Goal: Task Accomplishment & Management: Complete application form

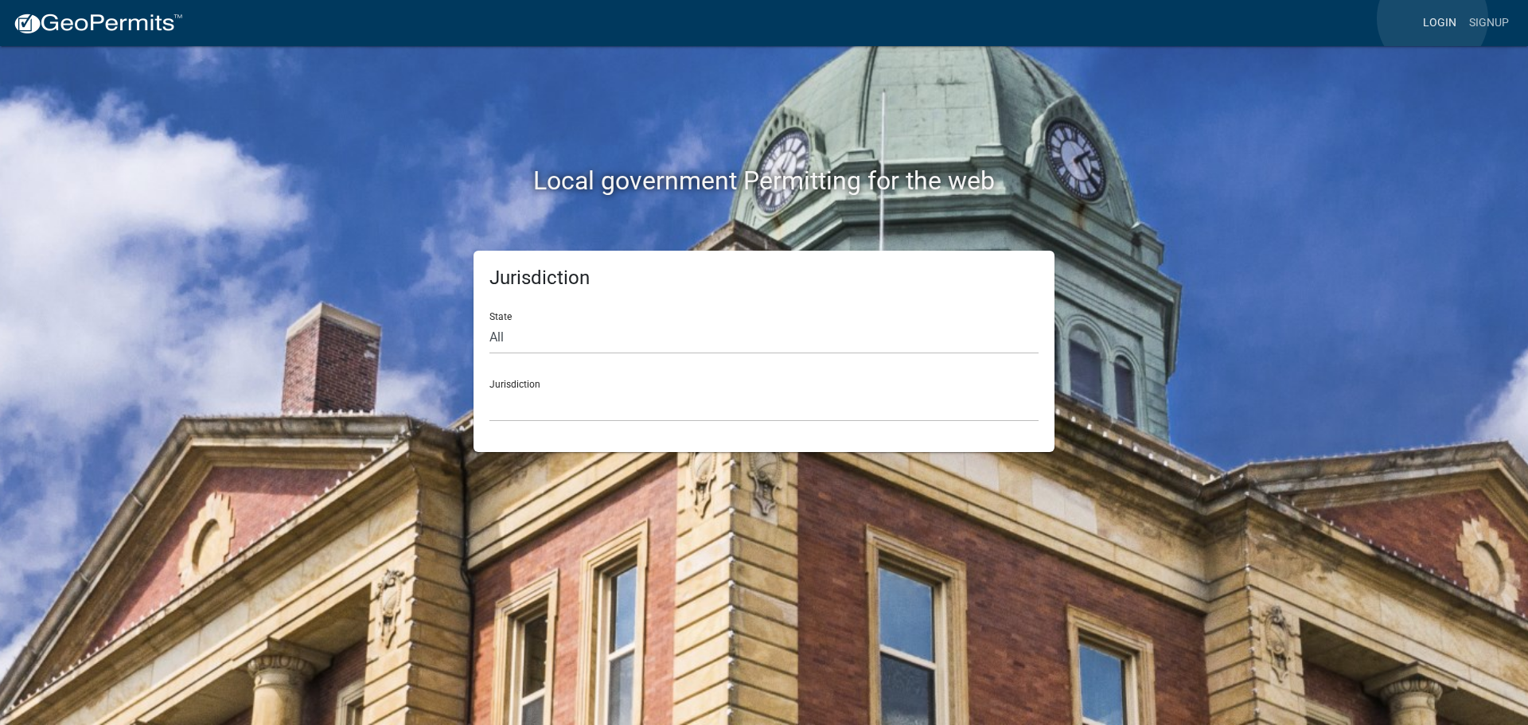
click at [1432, 18] on link "Login" at bounding box center [1440, 23] width 46 height 30
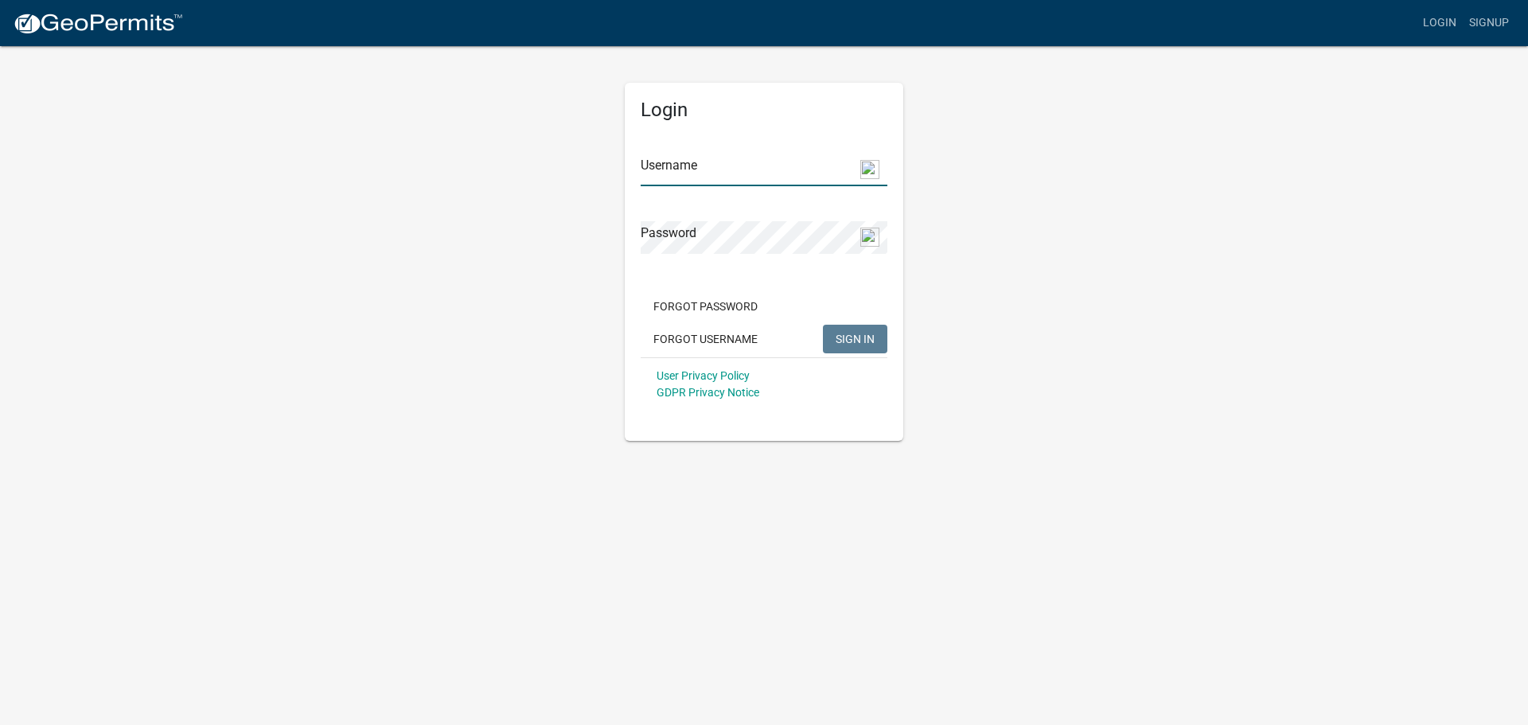
click at [712, 179] on input "Username" at bounding box center [764, 170] width 247 height 33
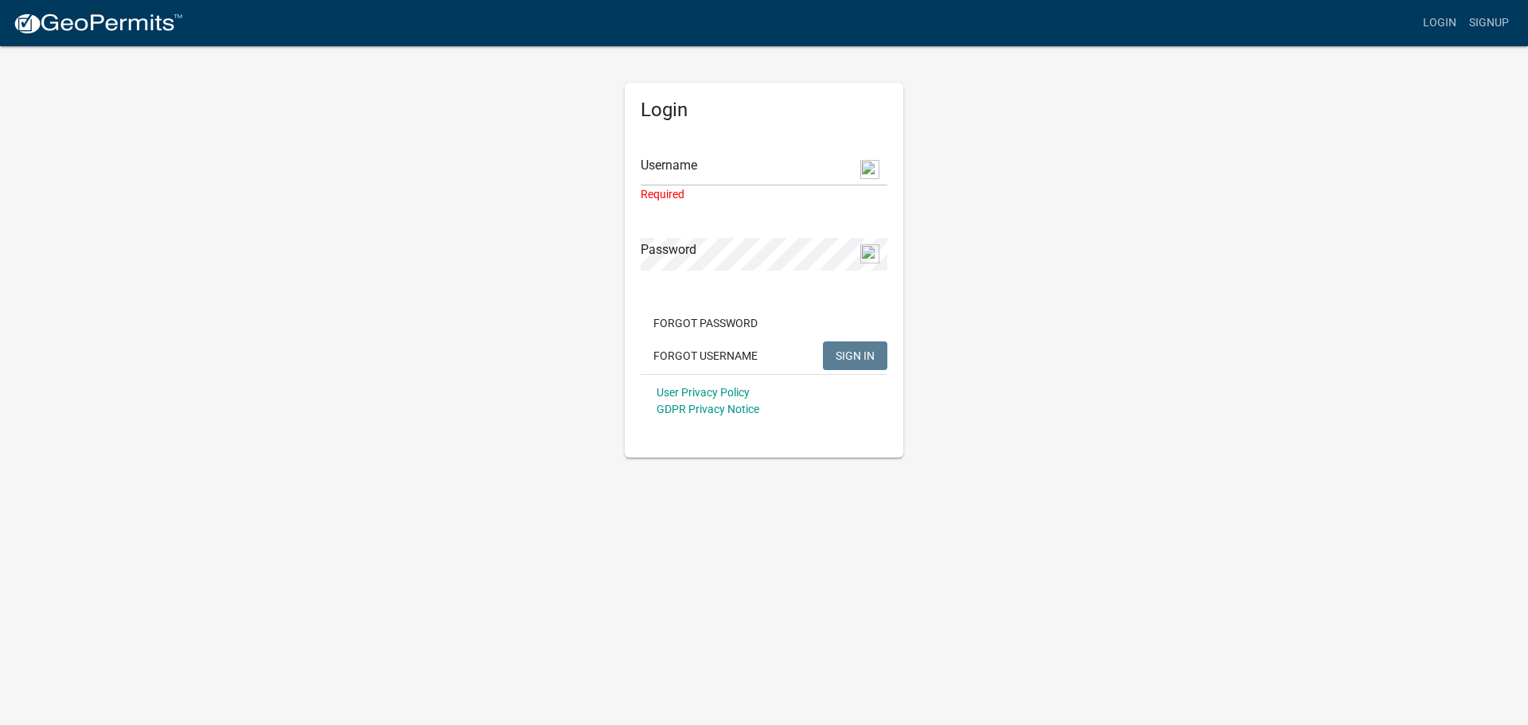
click at [723, 188] on div "Required" at bounding box center [764, 194] width 247 height 17
click at [735, 157] on input "Username" at bounding box center [764, 170] width 247 height 33
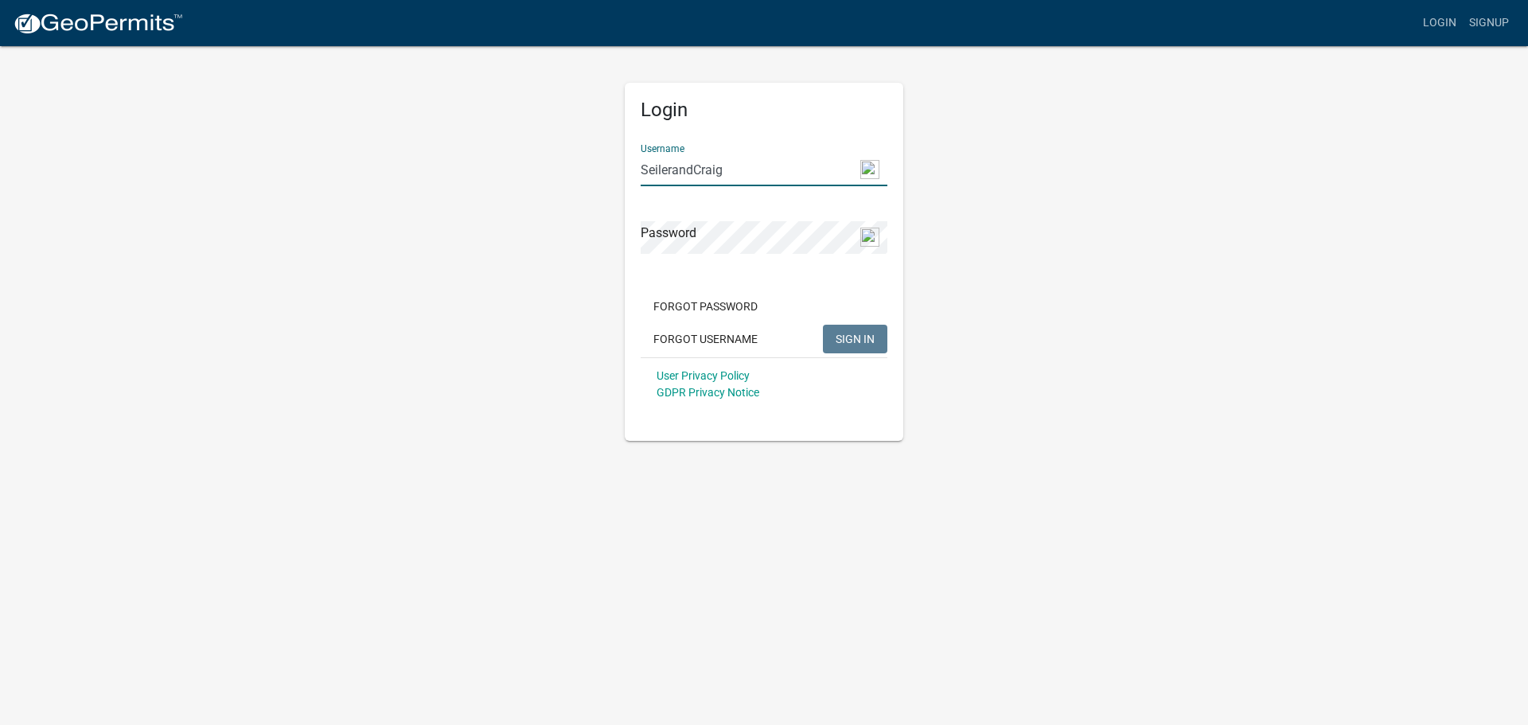
type input "SeilerandCraig"
click at [823, 325] on button "SIGN IN" at bounding box center [855, 339] width 64 height 29
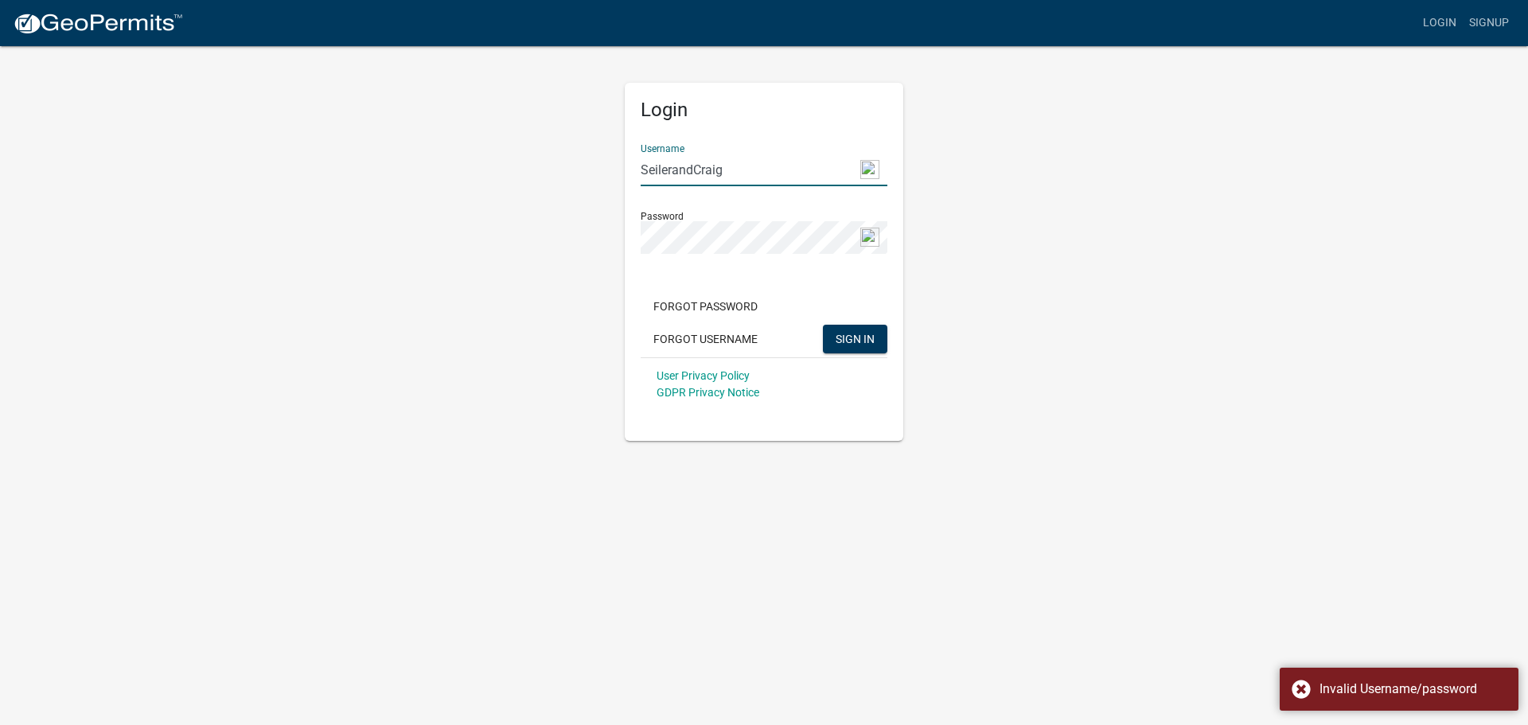
click at [731, 173] on input "SeilerandCraig" at bounding box center [764, 170] width 247 height 33
click at [676, 170] on input "SeilerandCraig" at bounding box center [764, 170] width 247 height 33
click at [763, 169] on input "SeilerandCraig" at bounding box center [764, 170] width 247 height 33
click at [762, 169] on input "SeilerandCraig" at bounding box center [764, 170] width 247 height 33
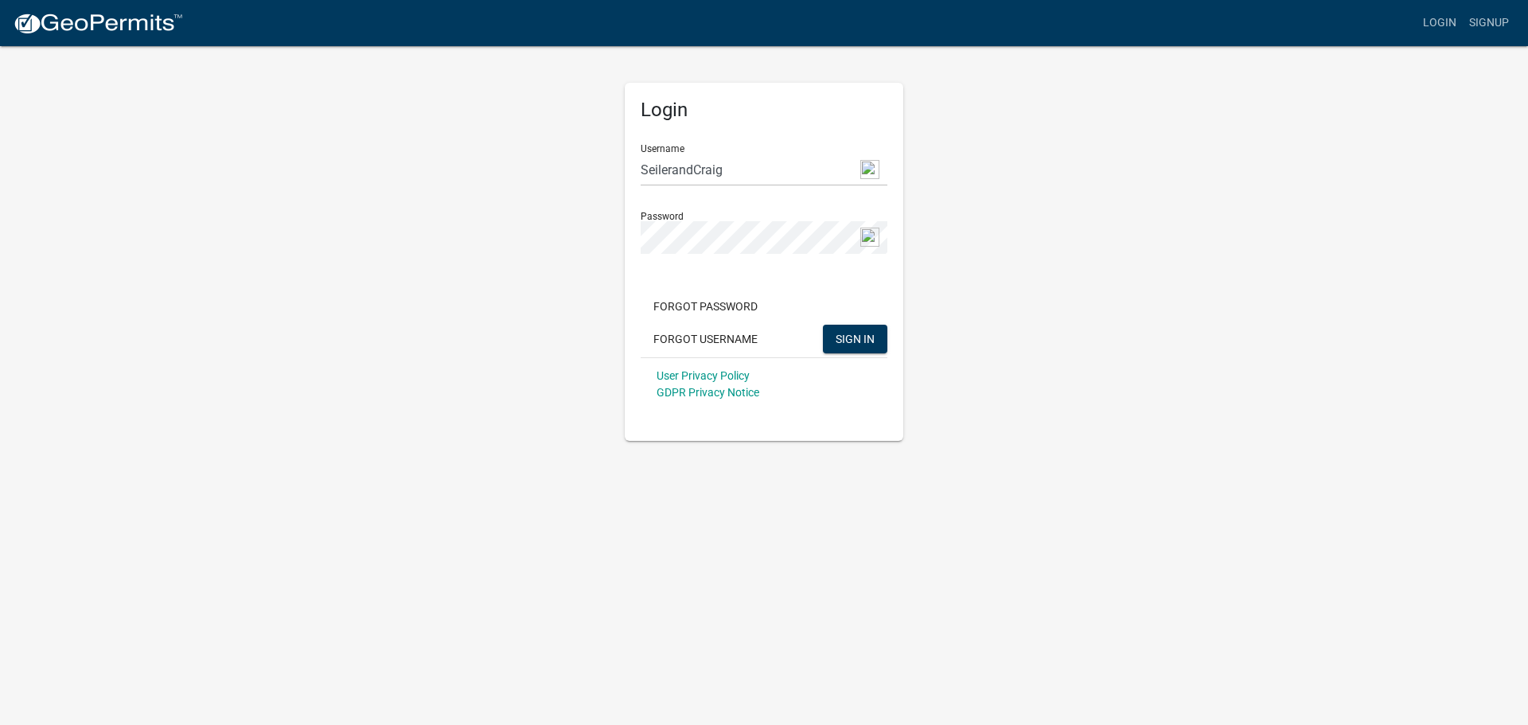
click at [875, 169] on img at bounding box center [869, 169] width 19 height 19
click at [1139, 181] on div "Login Username SeilerandCraig Password Forgot Password Forgot Username SIGN IN …" at bounding box center [763, 243] width 907 height 396
click at [1194, 272] on div "Login Username SeilerandCraig Password Forgot Password Forgot Username SIGN IN …" at bounding box center [763, 243] width 907 height 396
click at [318, 200] on div "Login Username SeilerandCraig Password Forgot Password Forgot Username SIGN IN …" at bounding box center [763, 243] width 907 height 396
click at [1045, 270] on div "Login Username SeilerandCraig Password Forgot Password Forgot Username SIGN IN …" at bounding box center [763, 243] width 907 height 396
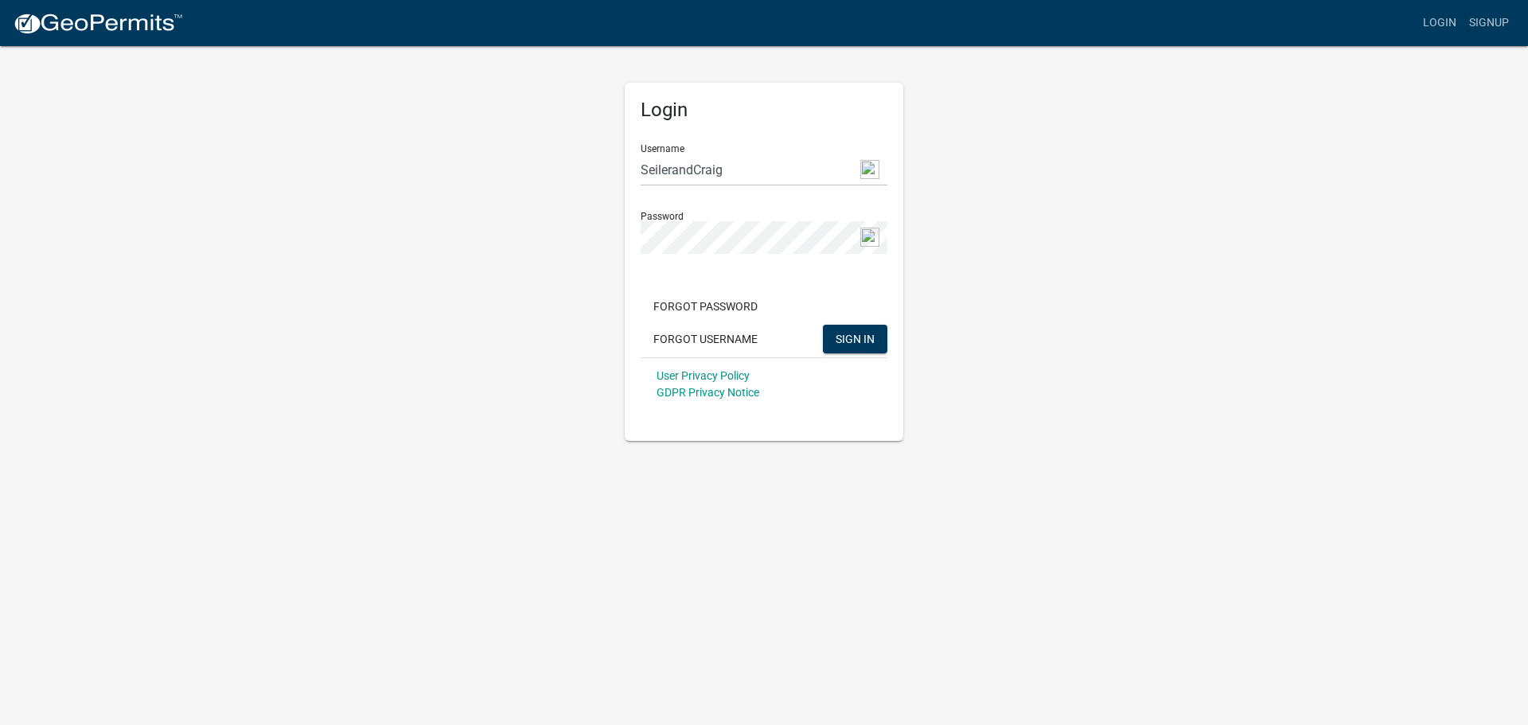
click at [1139, 277] on div "Login Username SeilerandCraig Password Forgot Password Forgot Username SIGN IN …" at bounding box center [763, 243] width 907 height 396
drag, startPoint x: 1019, startPoint y: 319, endPoint x: 1036, endPoint y: 300, distance: 25.9
click at [1022, 321] on div "Login Username SeilerandCraig Password Forgot Password Forgot Username SIGN IN …" at bounding box center [763, 243] width 907 height 396
click at [1056, 180] on div "Login Username SeilerandCraig Password Forgot Password Forgot Username SIGN IN …" at bounding box center [763, 243] width 907 height 396
click at [1165, 509] on body "Internet Explorer does NOT work with GeoPermits. Get a new browser for more sec…" at bounding box center [764, 362] width 1528 height 725
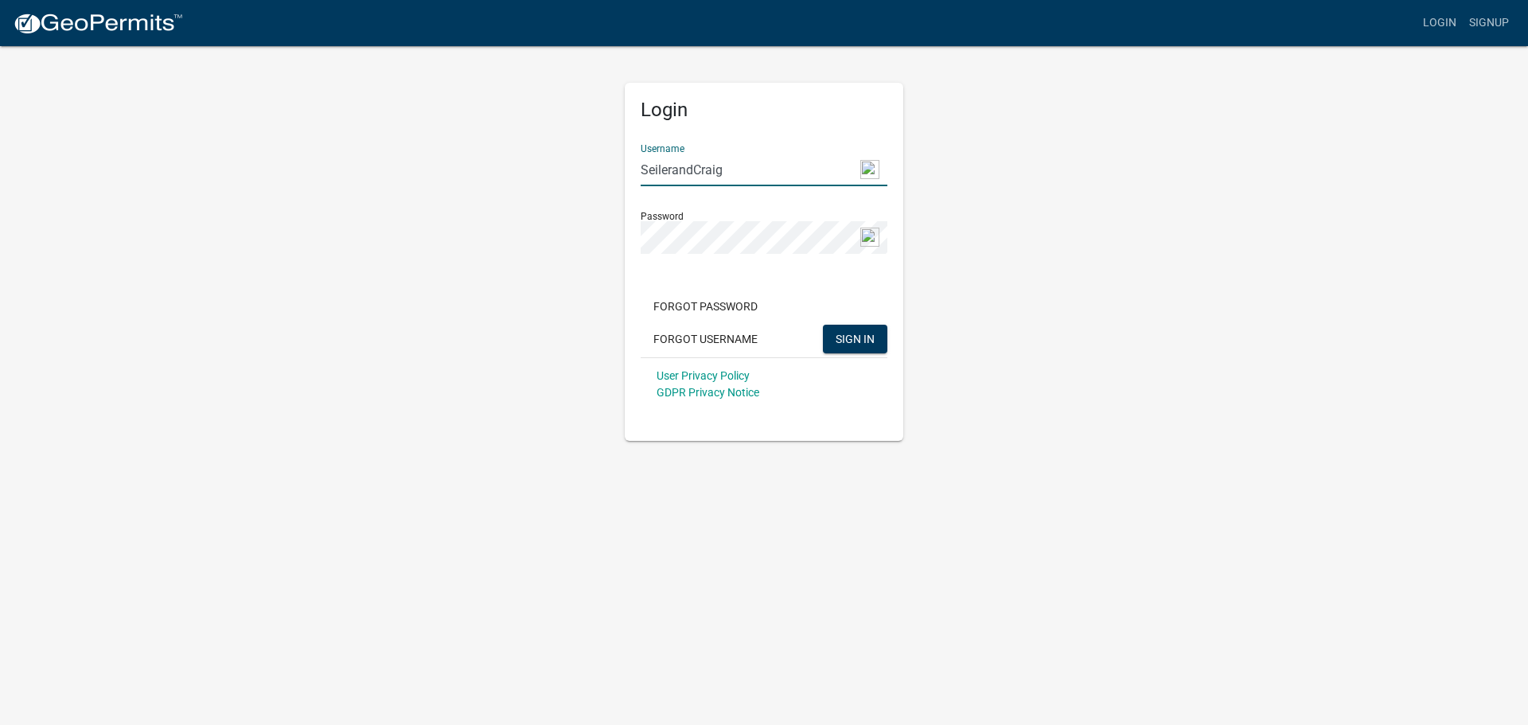
drag, startPoint x: 756, startPoint y: 170, endPoint x: 477, endPoint y: 172, distance: 278.5
click at [477, 172] on div "Login Username SeilerandCraig Password Forgot Password Forgot Username SIGN IN …" at bounding box center [763, 243] width 907 height 396
type input "[EMAIL_ADDRESS][DOMAIN_NAME]"
click at [823, 325] on button "SIGN IN" at bounding box center [855, 339] width 64 height 29
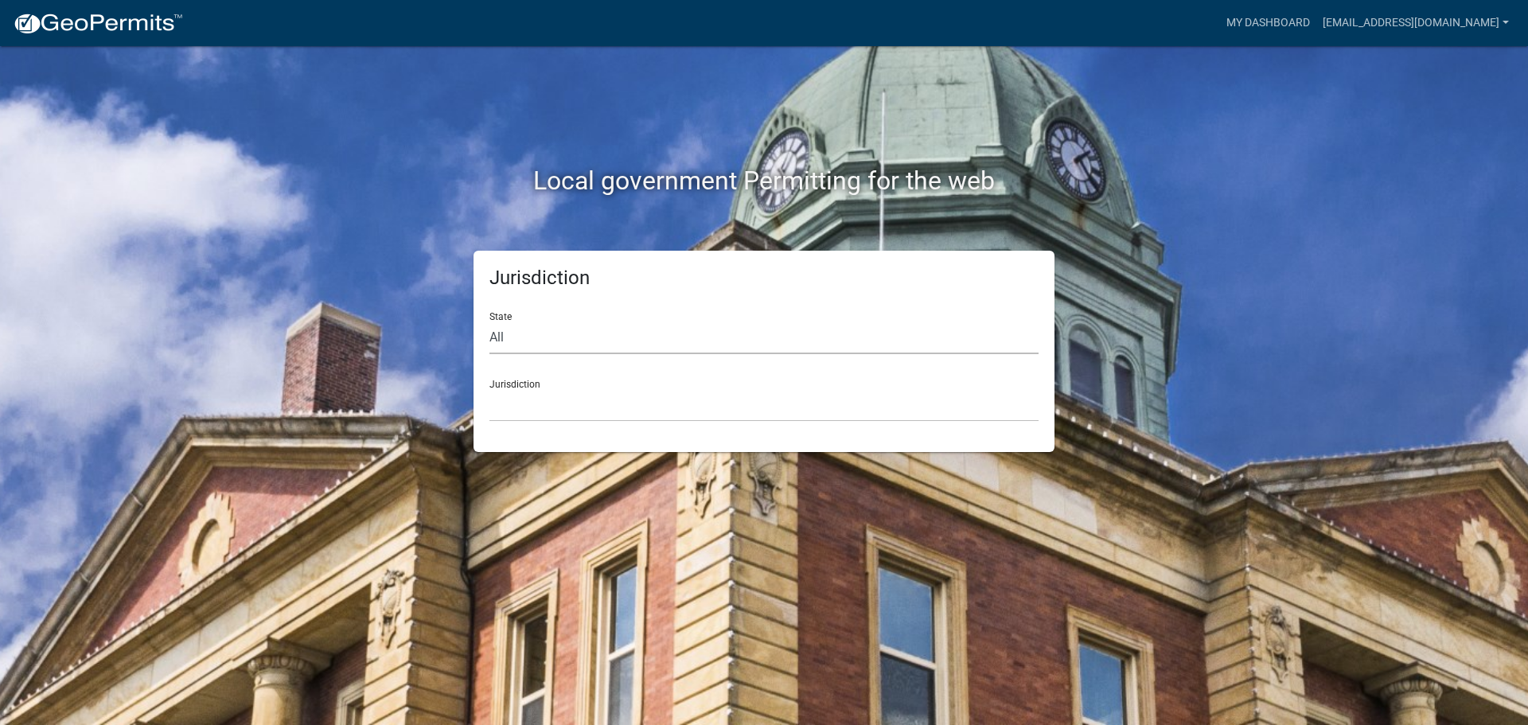
click at [649, 325] on select "All [US_STATE] [US_STATE] [US_STATE] [US_STATE] [US_STATE] [US_STATE] [US_STATE…" at bounding box center [763, 338] width 549 height 33
select select "[US_STATE]"
click at [489, 322] on select "All [US_STATE] [US_STATE] [US_STATE] [US_STATE] [US_STATE] [US_STATE] [US_STATE…" at bounding box center [763, 338] width 549 height 33
click at [561, 409] on select "[GEOGRAPHIC_DATA], [US_STATE]" at bounding box center [763, 405] width 549 height 33
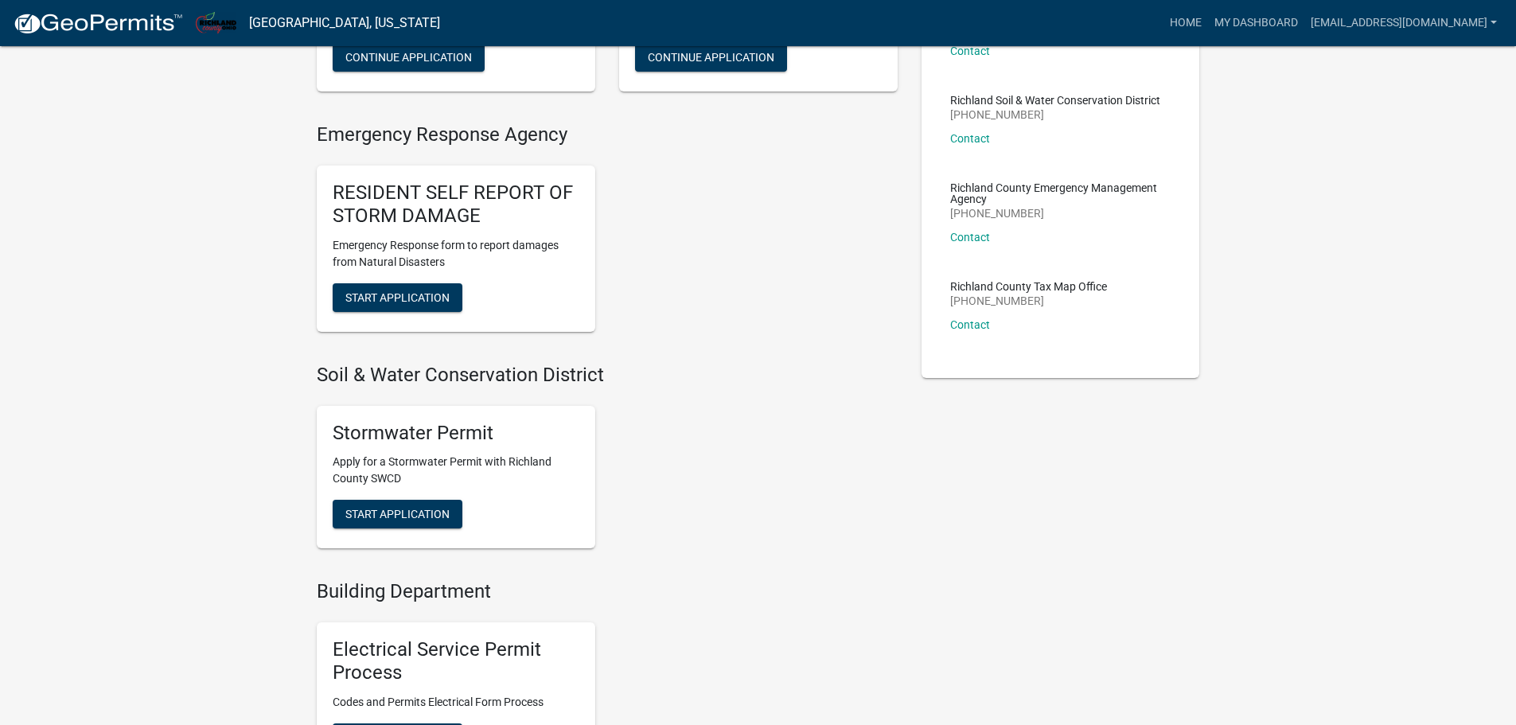
scroll to position [159, 0]
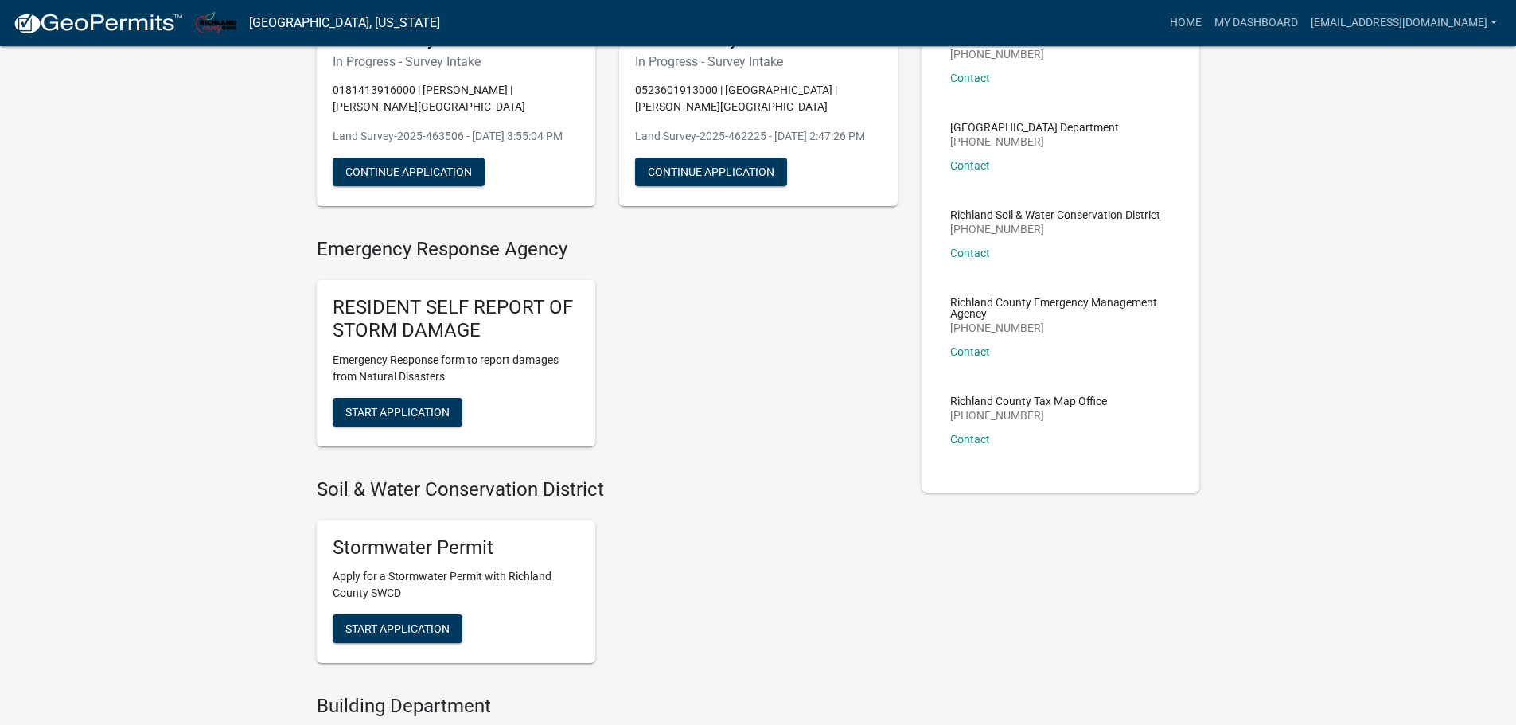
click at [437, 189] on div "Land Survey Process In Progress - Survey Intake 0181413916000 | [PERSON_NAME] |…" at bounding box center [456, 109] width 279 height 196
click at [445, 164] on button "Continue Application" at bounding box center [409, 172] width 152 height 29
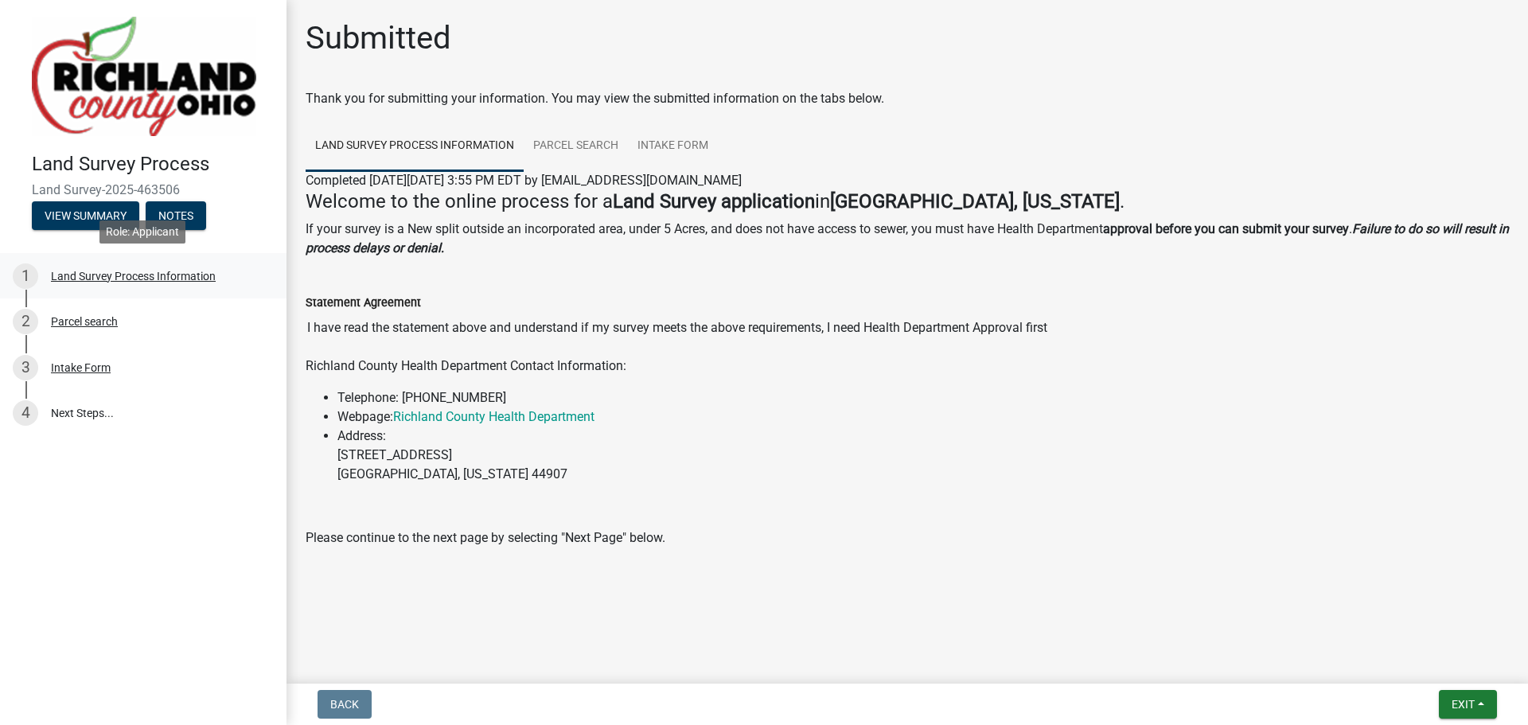
click at [89, 284] on div "1 Land Survey Process Information" at bounding box center [137, 275] width 248 height 25
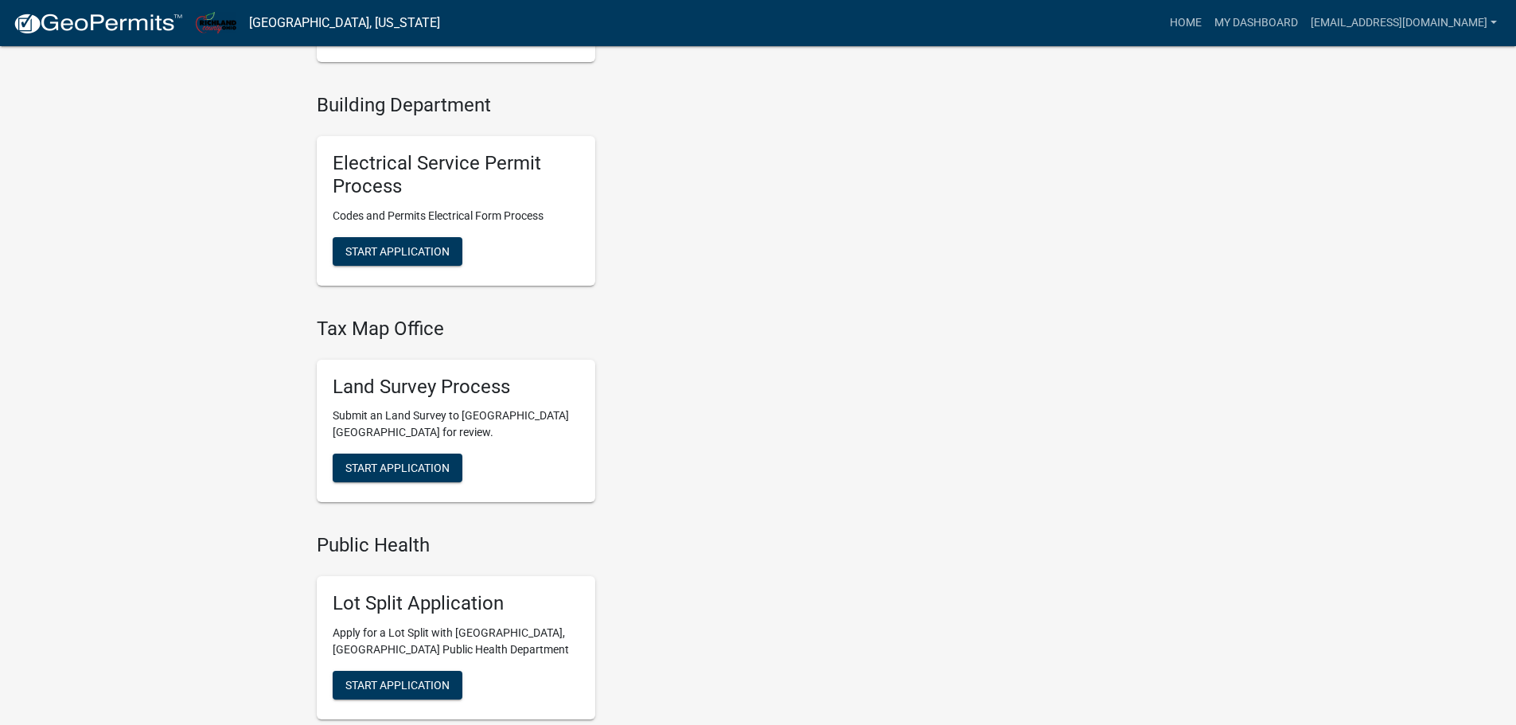
scroll to position [796, 0]
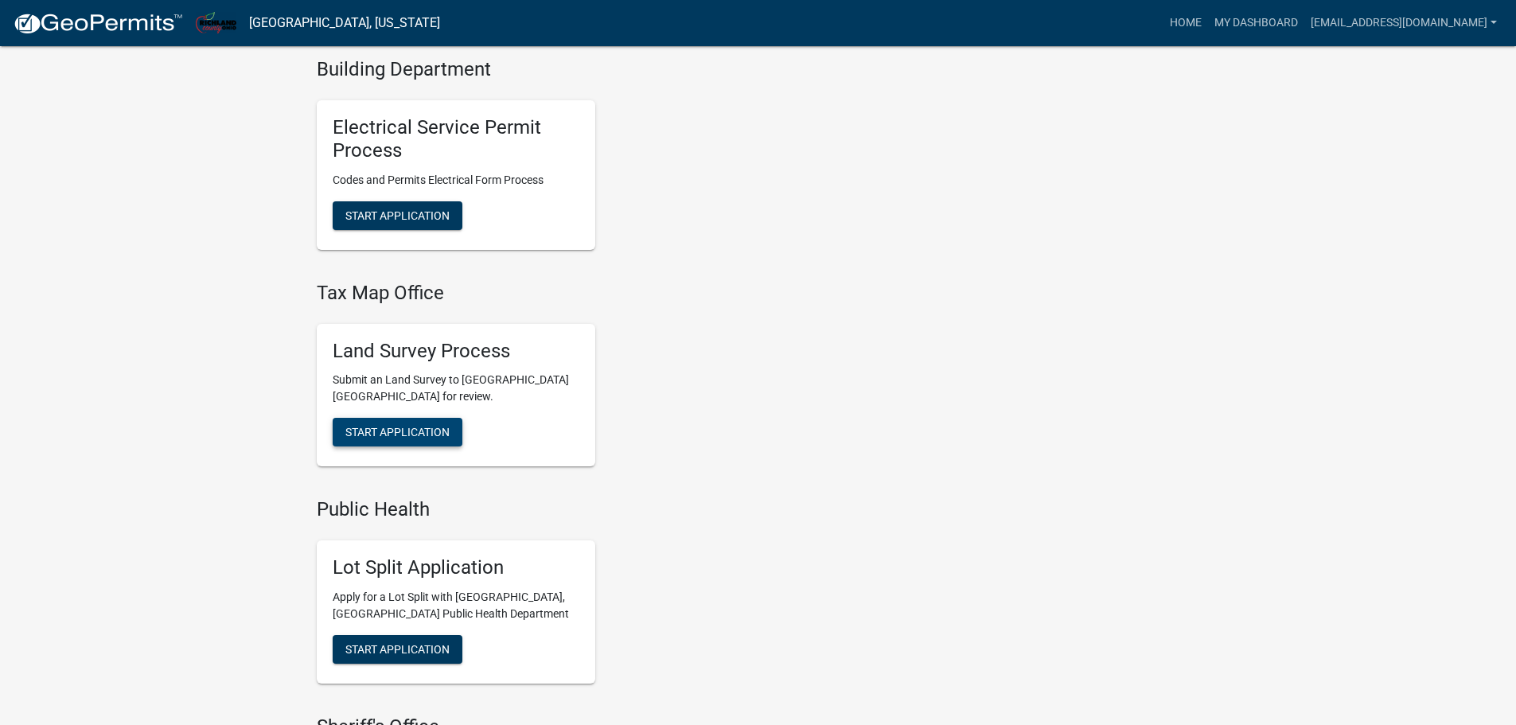
click at [432, 435] on span "Start Application" at bounding box center [397, 432] width 104 height 13
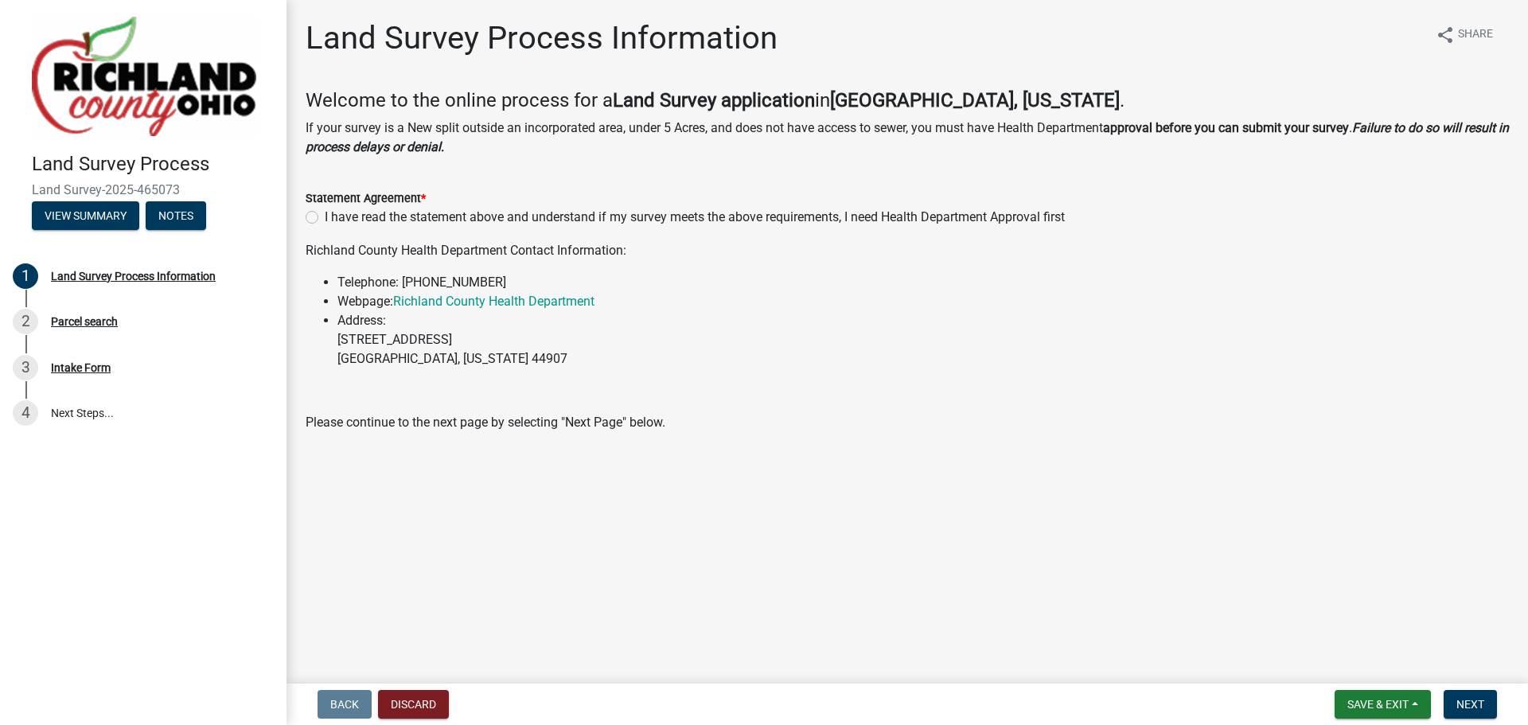
click at [318, 212] on div "I have read the statement above and understand if my survey meets the above req…" at bounding box center [907, 217] width 1203 height 19
drag, startPoint x: 310, startPoint y: 218, endPoint x: 535, endPoint y: 642, distance: 479.9
click at [325, 219] on label "I have read the statement above and understand if my survey meets the above req…" at bounding box center [695, 217] width 740 height 19
click at [325, 218] on input "I have read the statement above and understand if my survey meets the above req…" at bounding box center [330, 213] width 10 height 10
radio input "true"
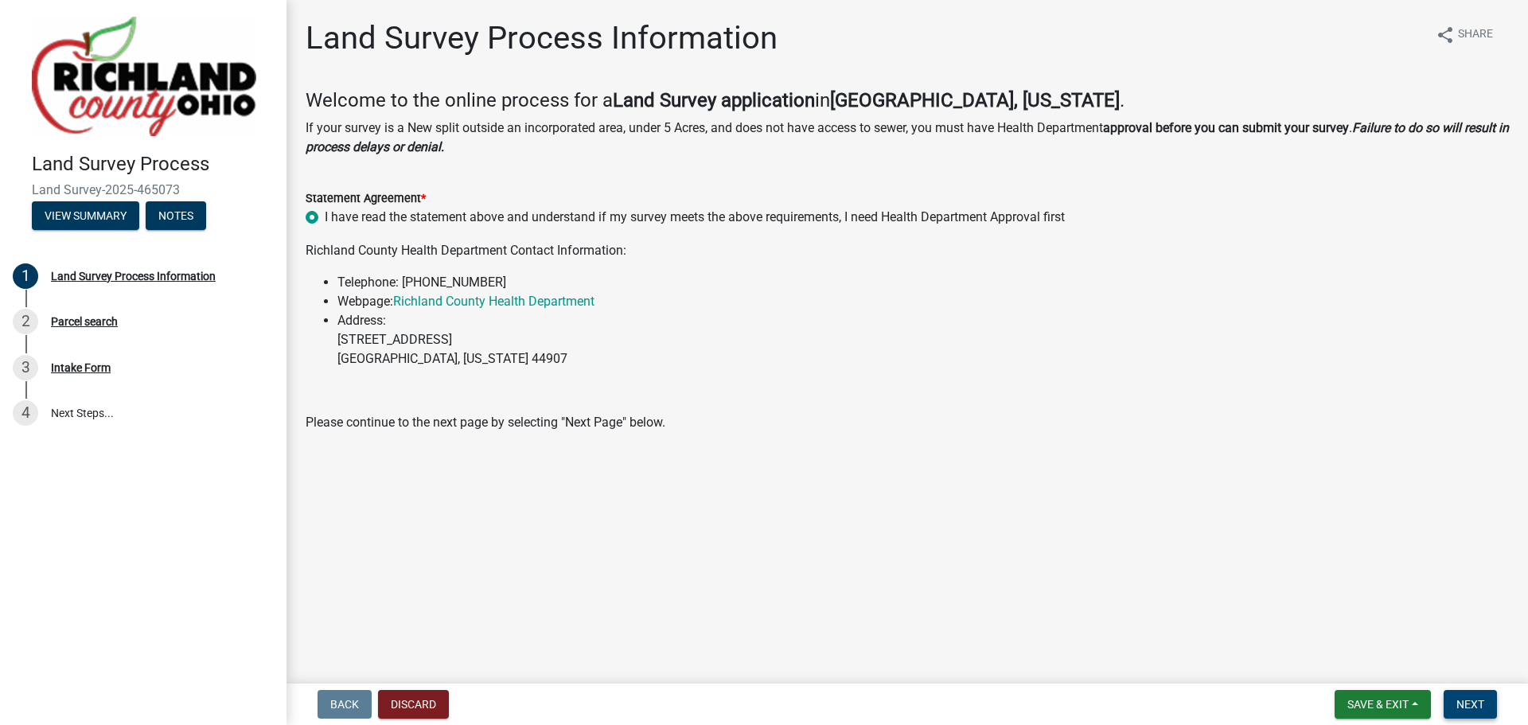
click at [1483, 707] on span "Next" at bounding box center [1470, 704] width 28 height 13
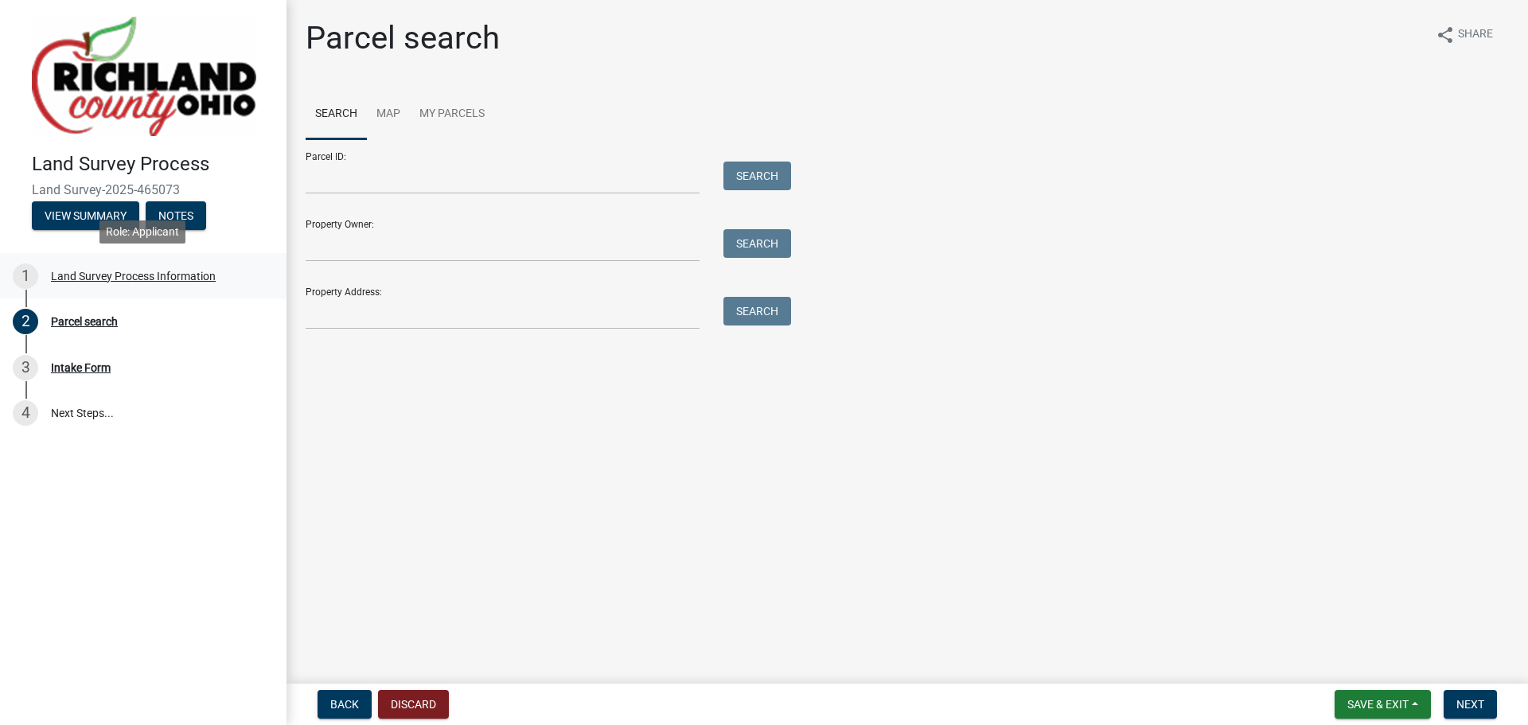
click at [108, 279] on div "Land Survey Process Information" at bounding box center [133, 276] width 165 height 11
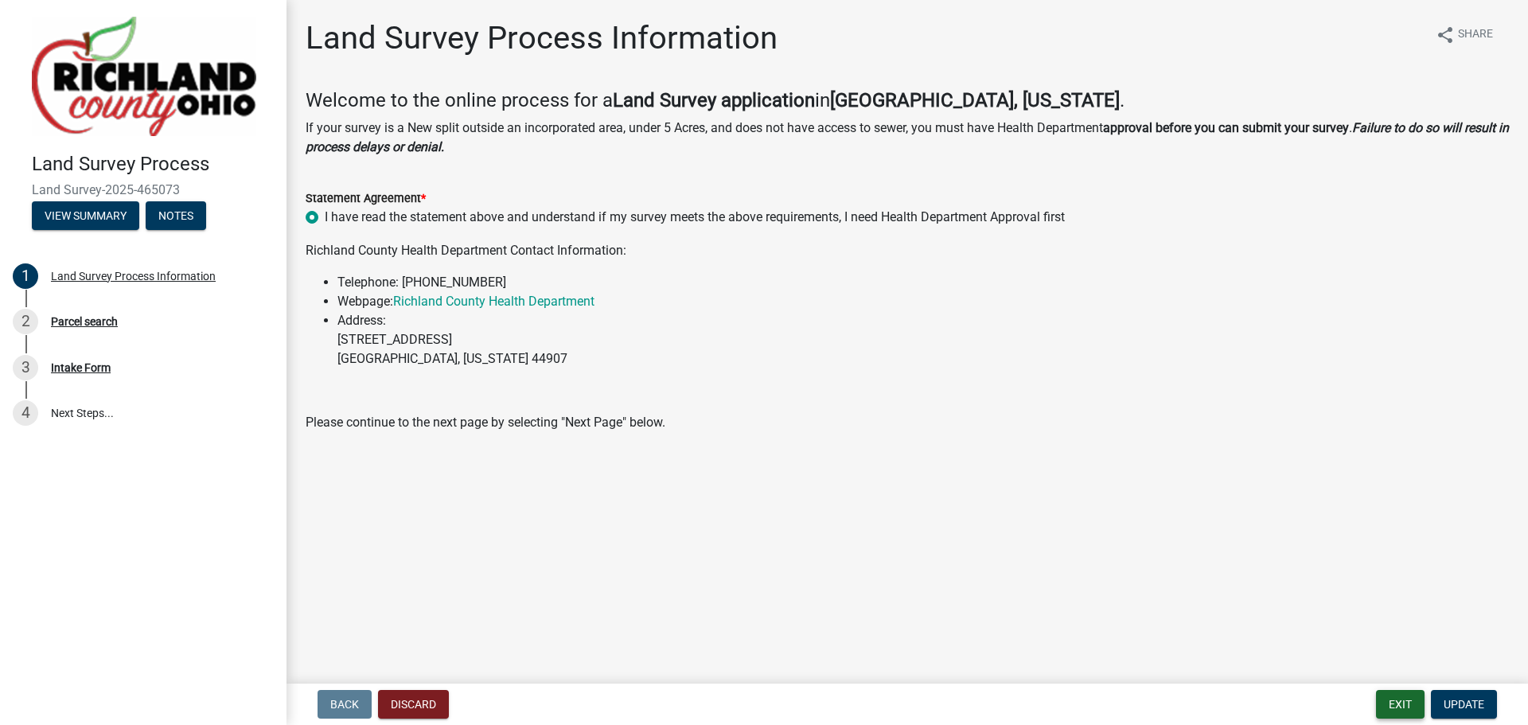
click at [1387, 695] on button "Exit" at bounding box center [1400, 704] width 49 height 29
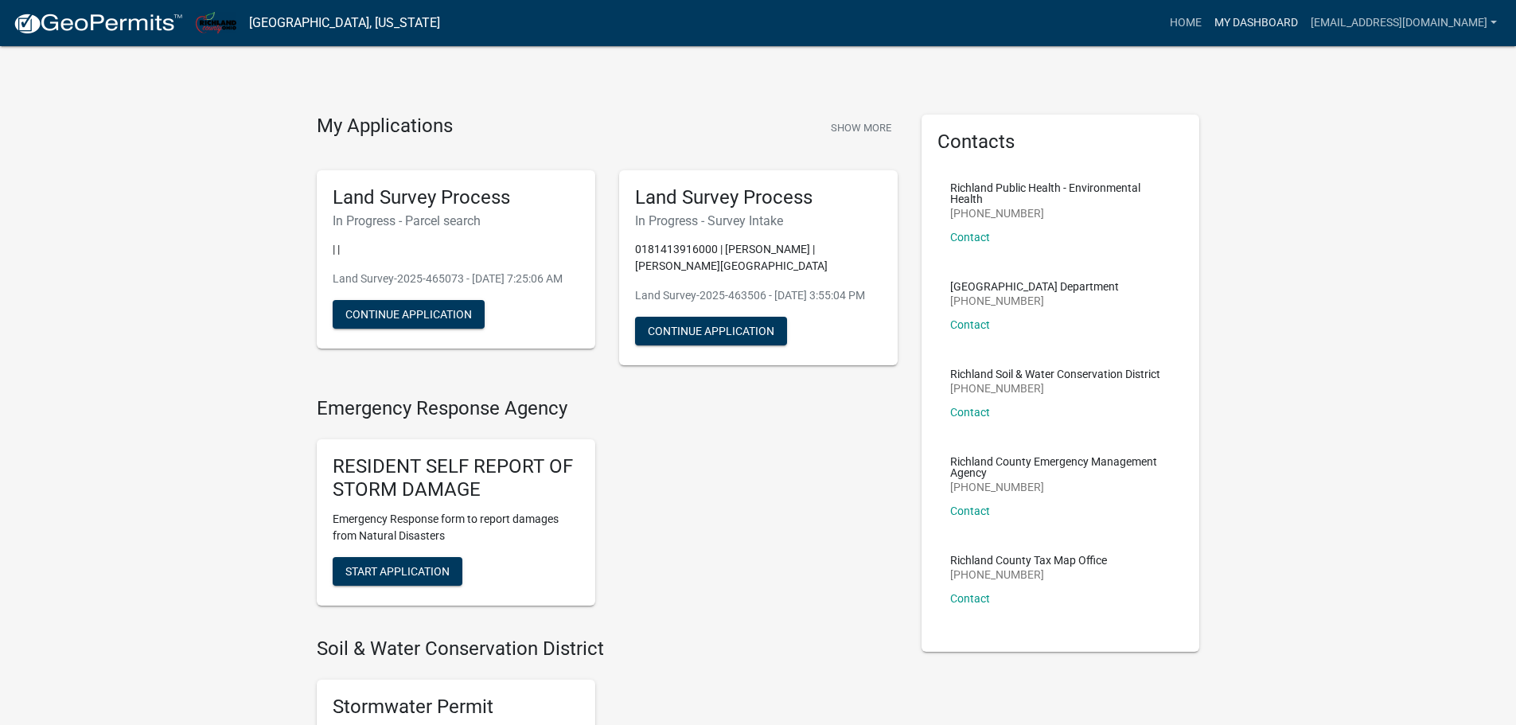
click at [1208, 23] on link "My Dashboard" at bounding box center [1256, 23] width 96 height 30
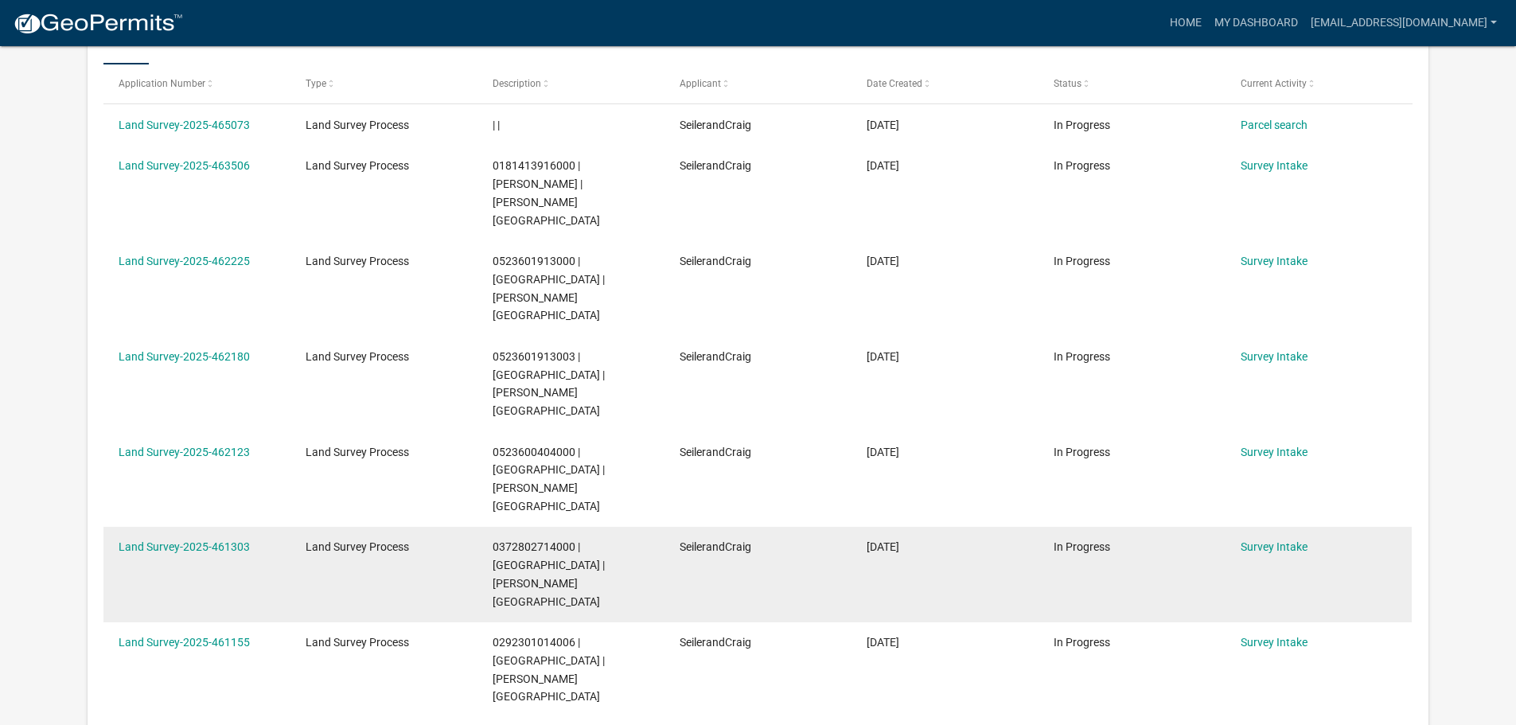
scroll to position [370, 0]
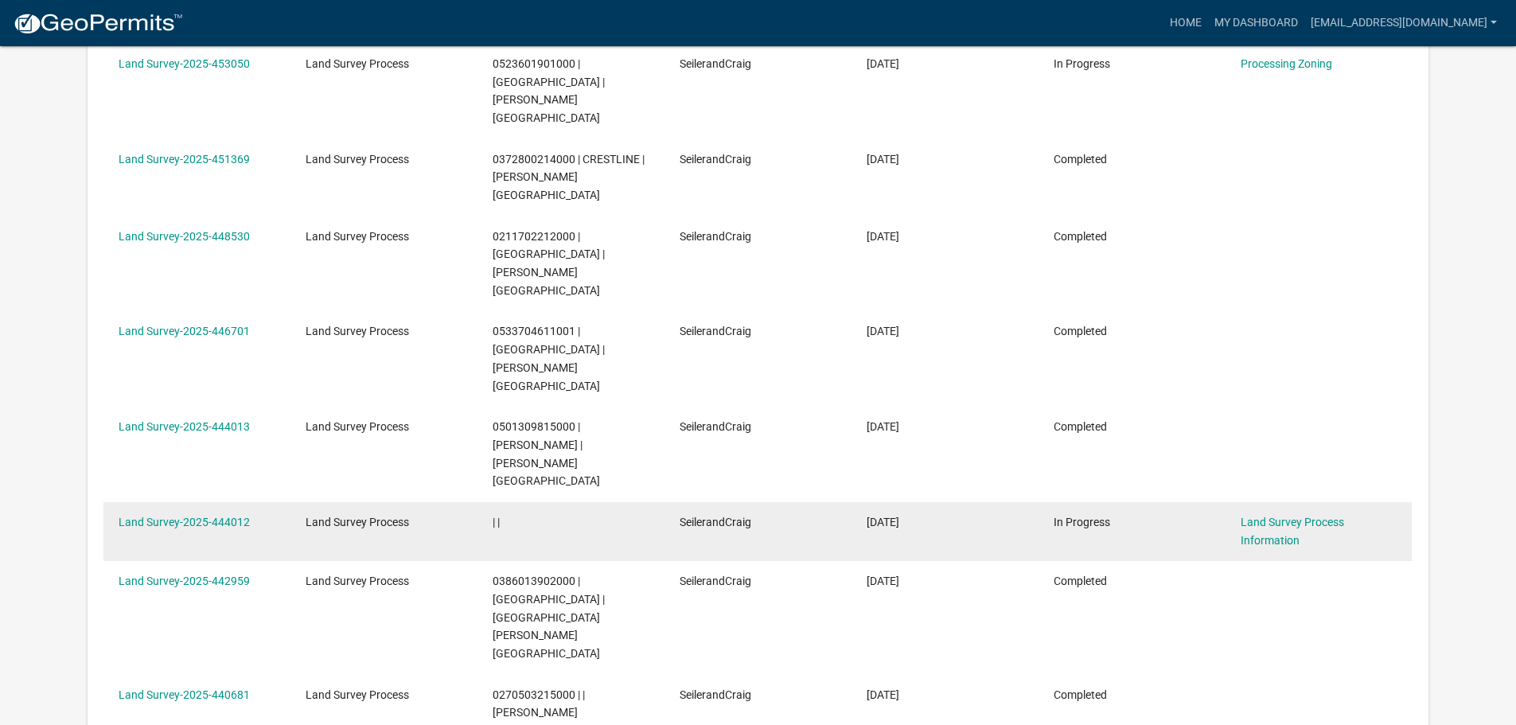
scroll to position [450, 0]
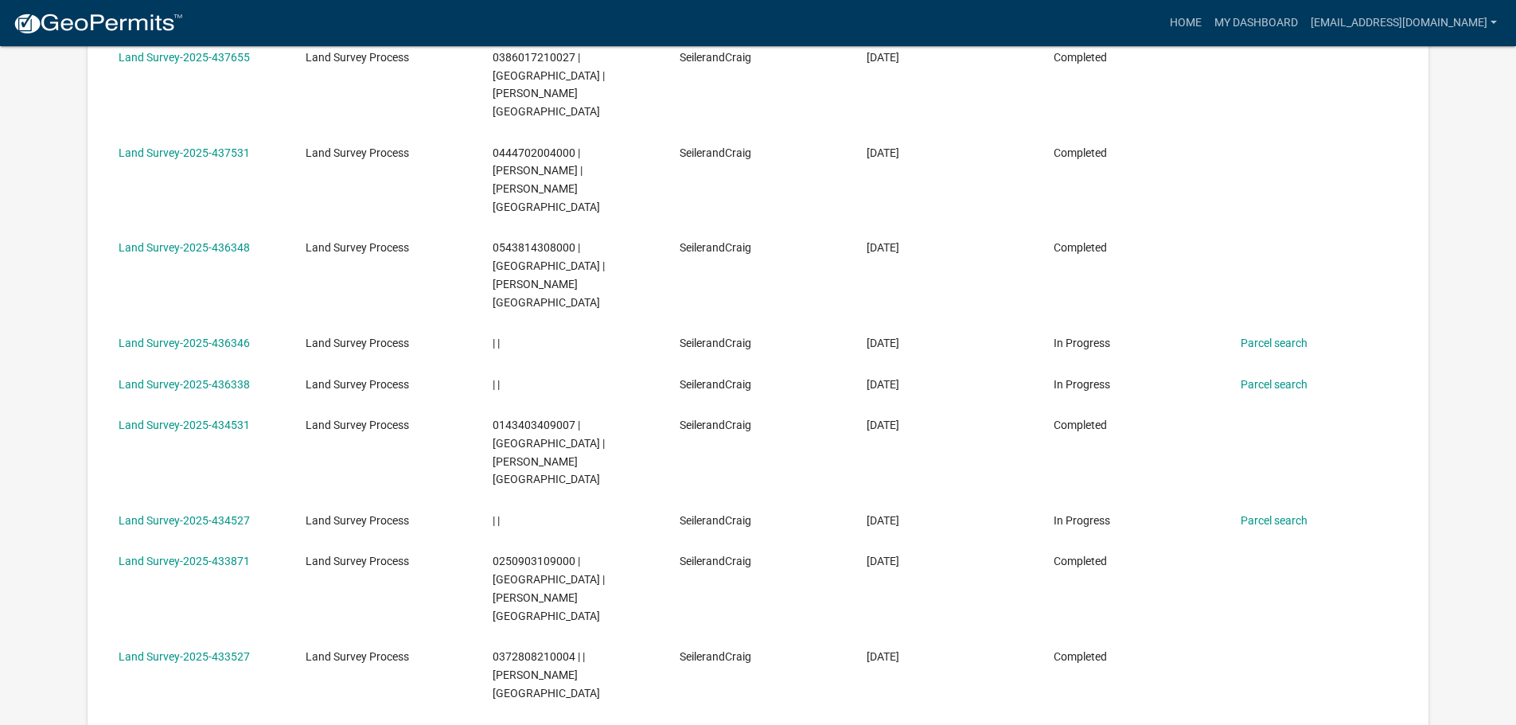
scroll to position [370, 0]
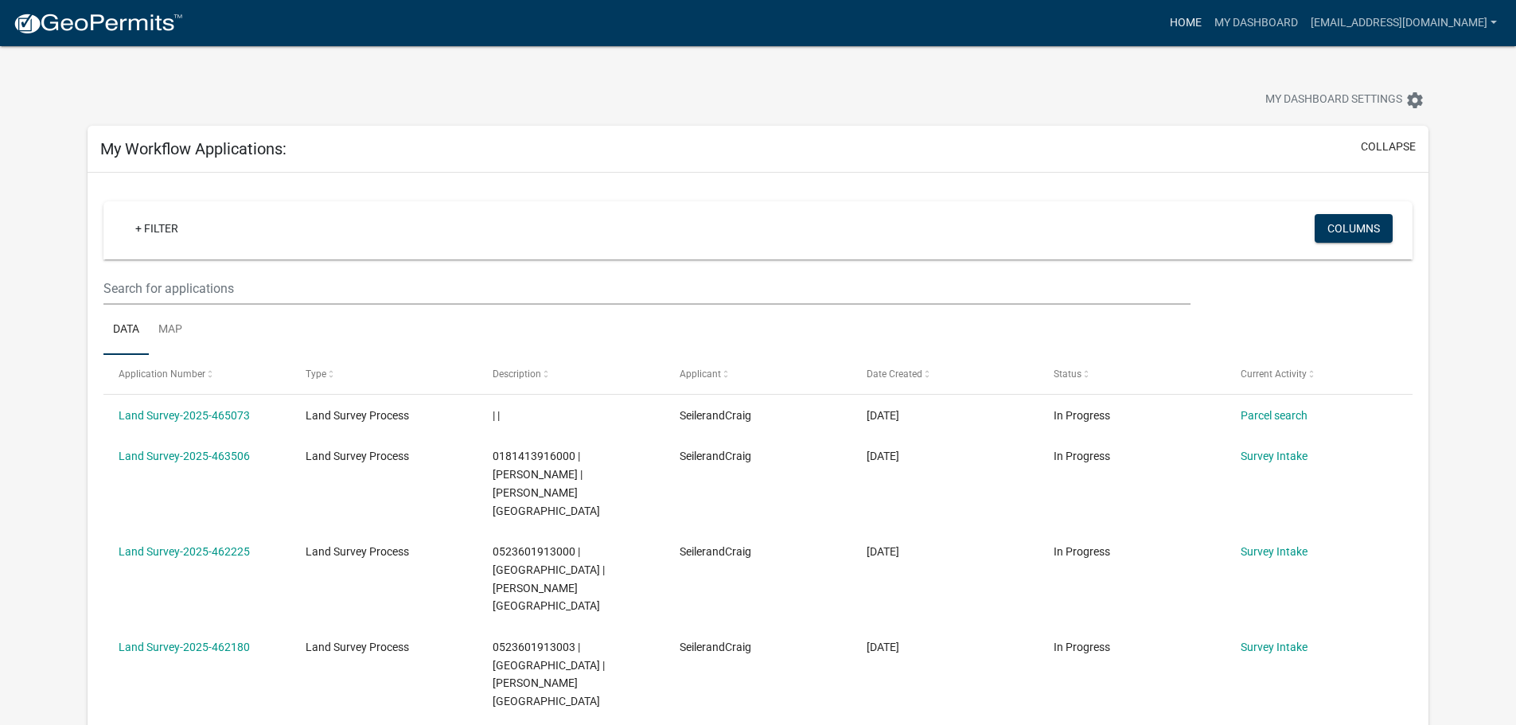
click at [1163, 20] on link "Home" at bounding box center [1185, 23] width 45 height 30
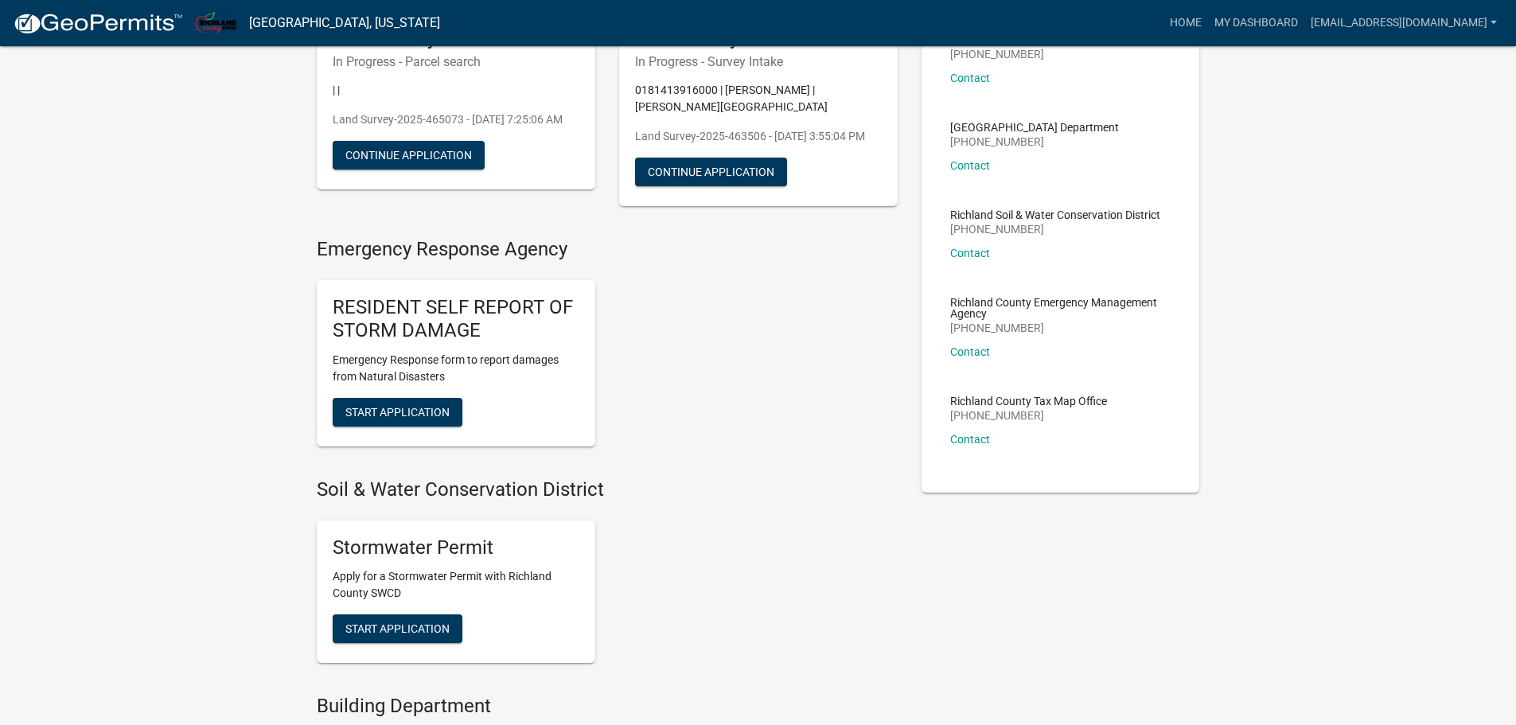
click at [237, 206] on div "My Applications Show More Land Survey Process In Progress - Parcel search | | L…" at bounding box center [758, 713] width 1516 height 1745
